Goal: Task Accomplishment & Management: Manage account settings

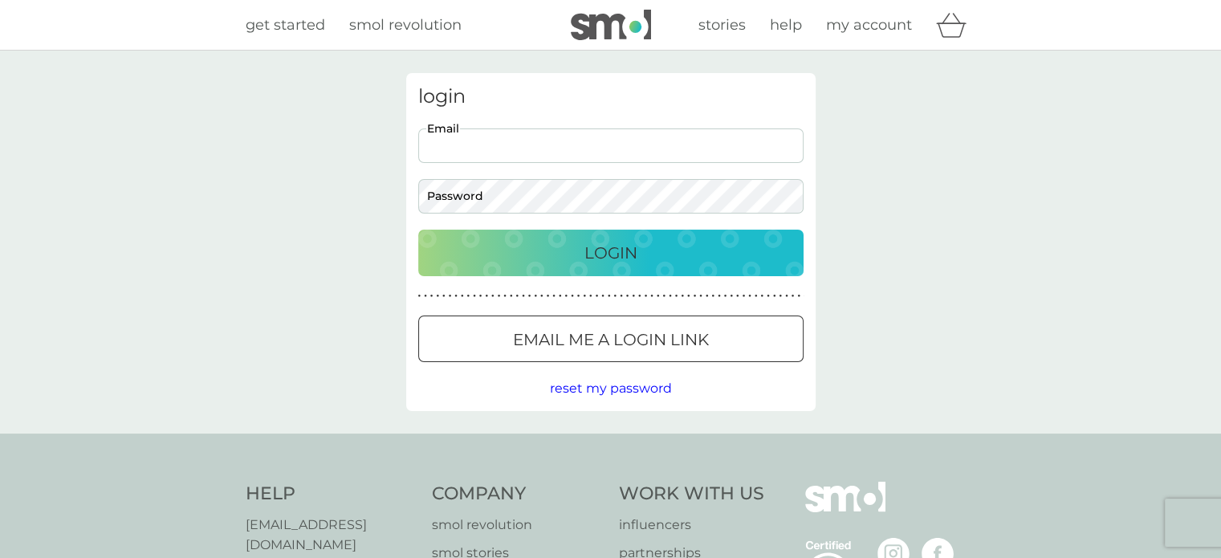
click at [484, 157] on input "Email" at bounding box center [610, 145] width 385 height 35
type input "clarepandrews@gmail.com"
click at [649, 249] on div "Login" at bounding box center [610, 253] width 353 height 26
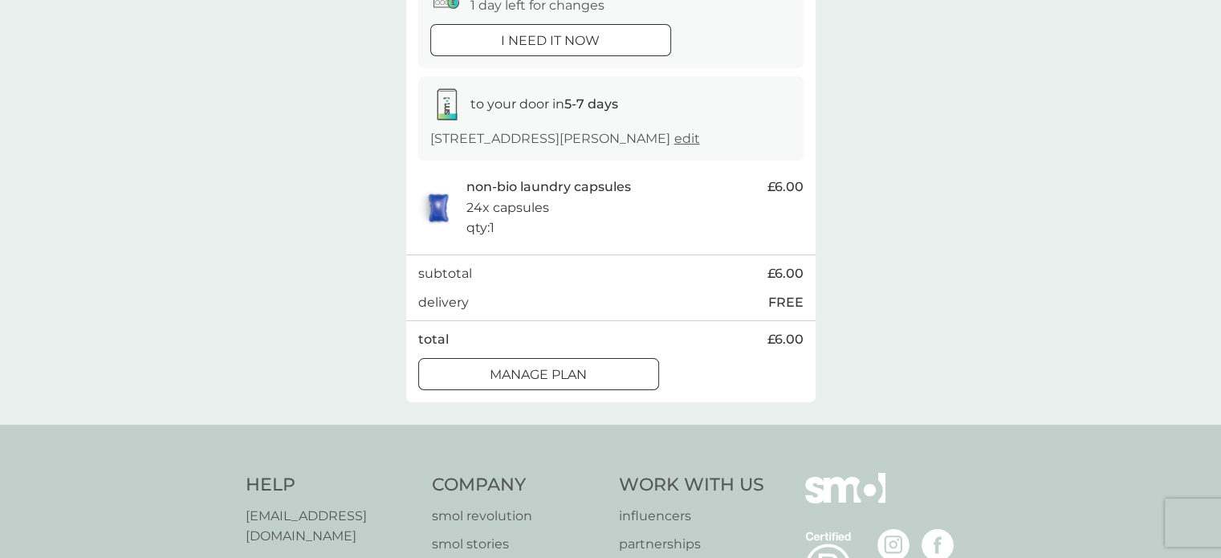
scroll to position [199, 0]
click at [604, 378] on div "Manage plan" at bounding box center [538, 374] width 239 height 21
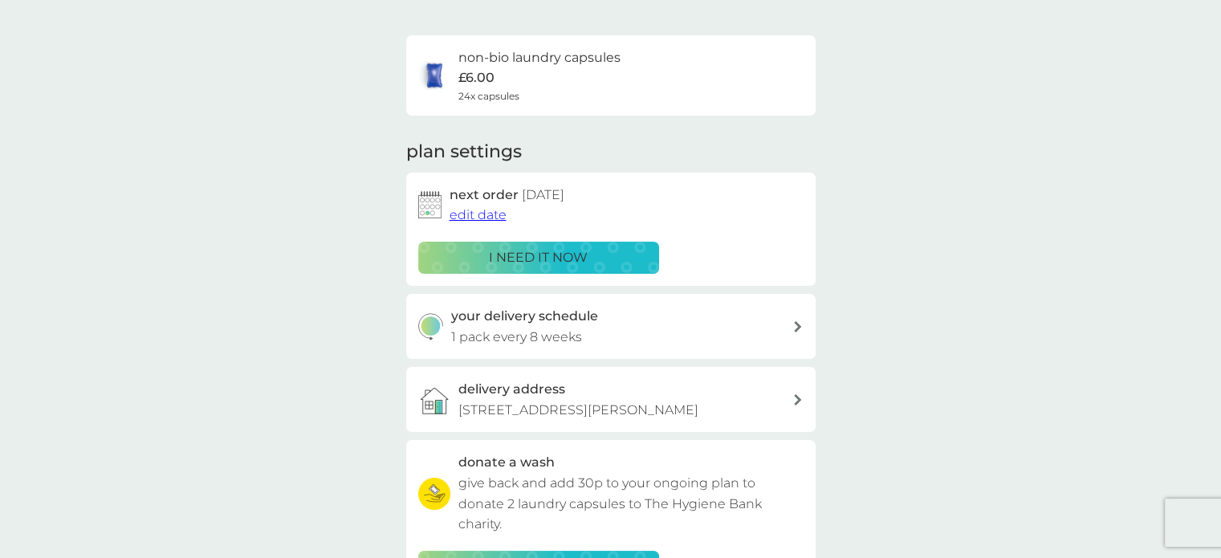
scroll to position [131, 0]
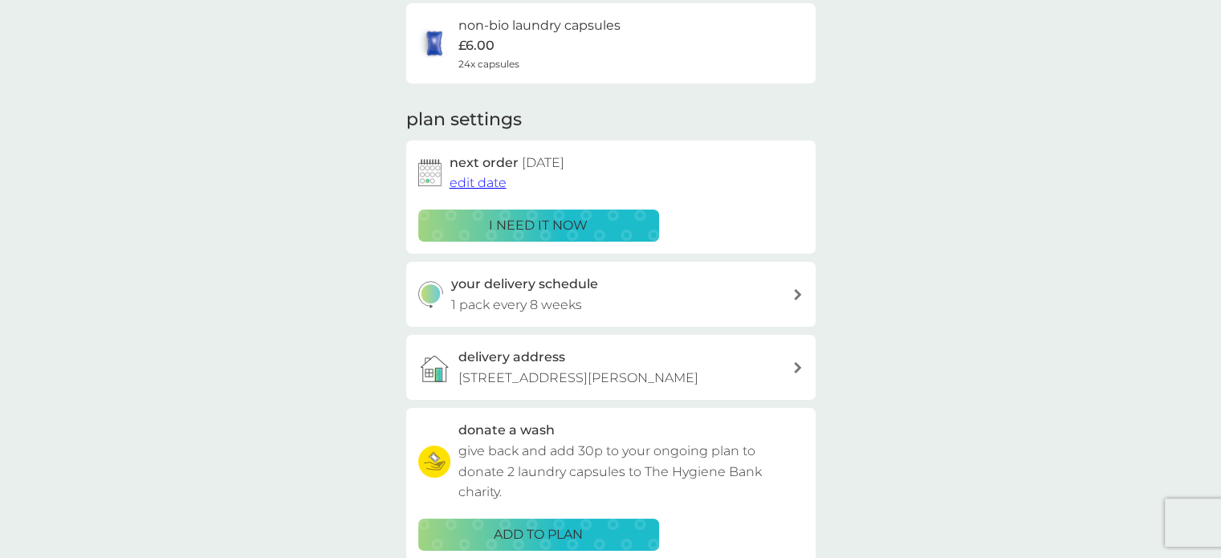
click at [609, 287] on div "your delivery schedule 1 pack every 8 weeks" at bounding box center [621, 294] width 341 height 41
select select "56"
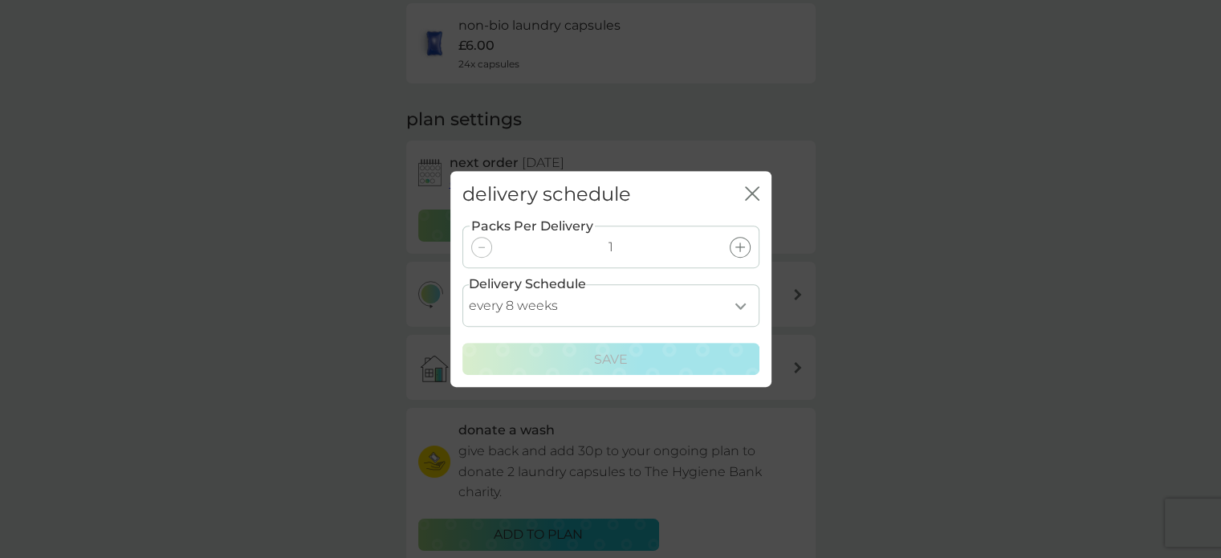
click at [752, 202] on button "close" at bounding box center [752, 194] width 14 height 17
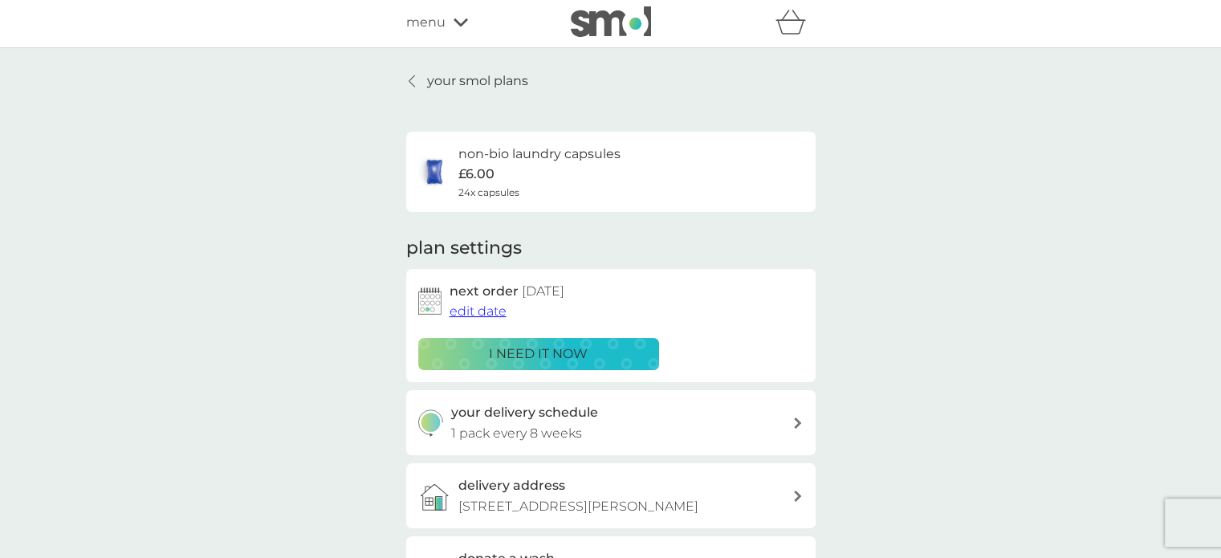
scroll to position [5, 0]
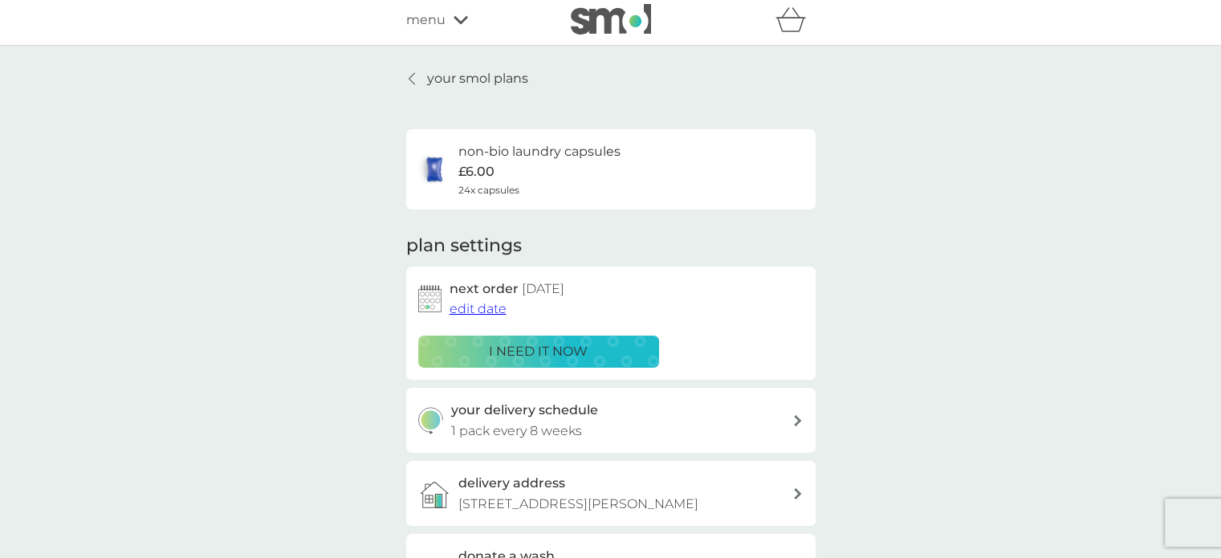
click at [475, 314] on span "edit date" at bounding box center [478, 308] width 57 height 15
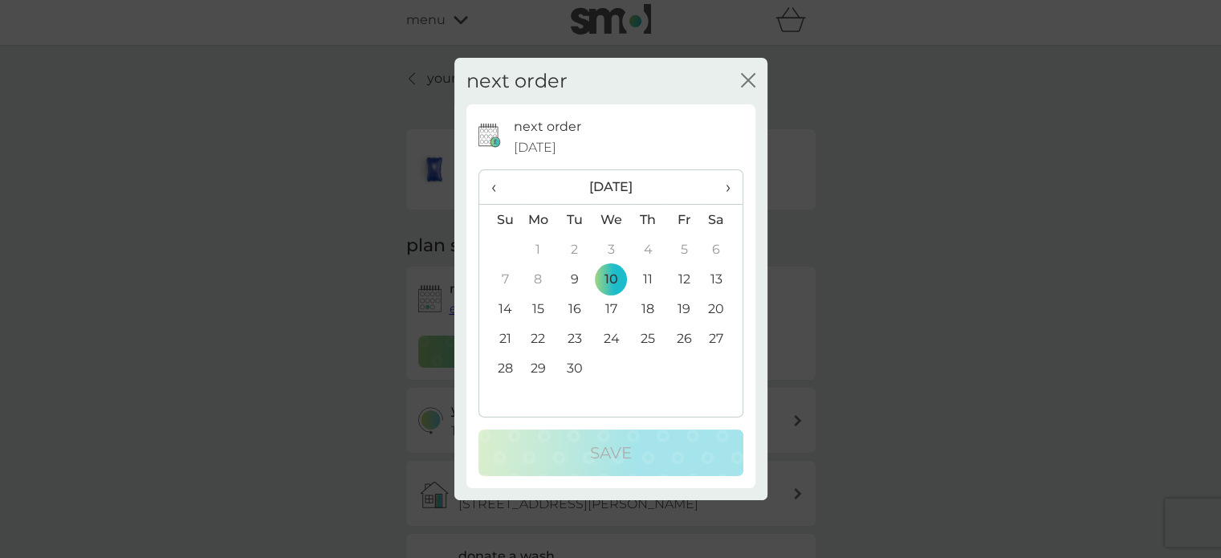
click at [609, 340] on td "24" at bounding box center [611, 339] width 37 height 30
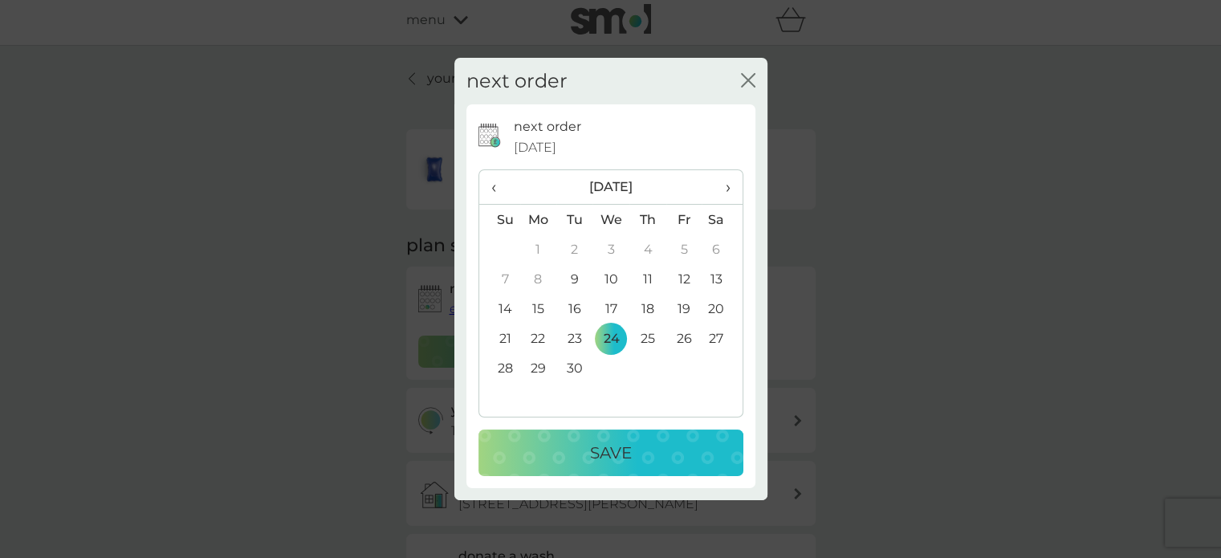
click at [635, 446] on div "Save" at bounding box center [611, 453] width 233 height 26
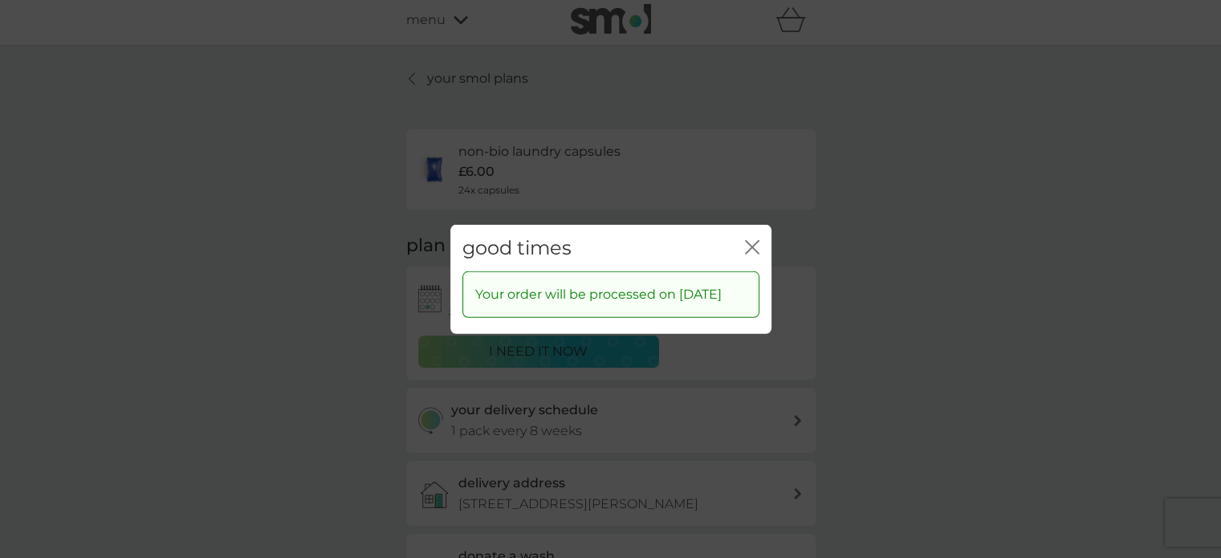
click at [749, 239] on icon "close" at bounding box center [752, 246] width 14 height 14
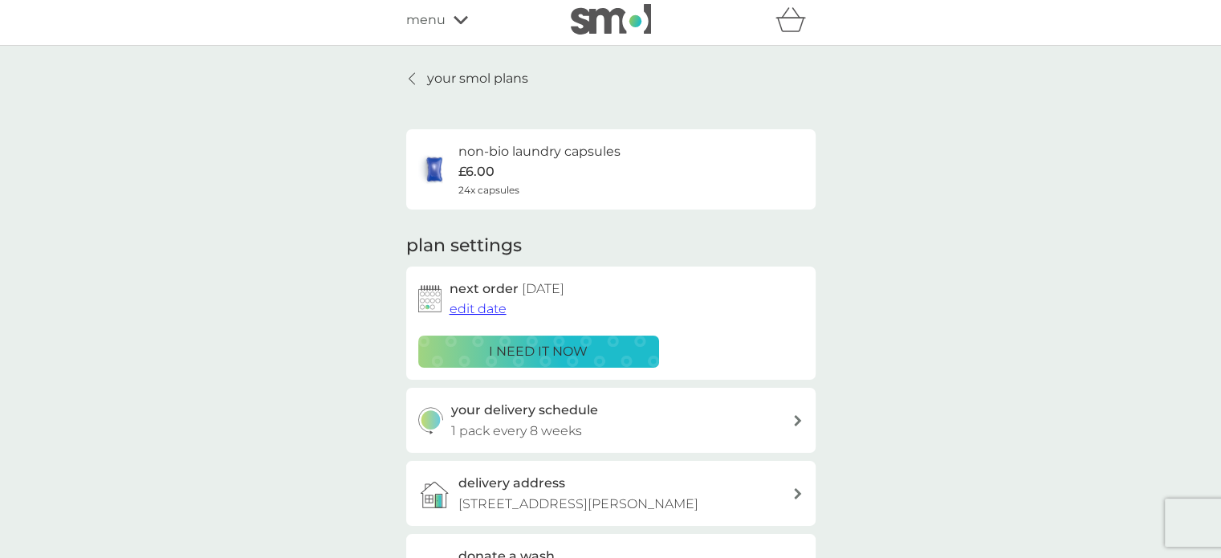
scroll to position [0, 0]
